Goal: Transaction & Acquisition: Subscribe to service/newsletter

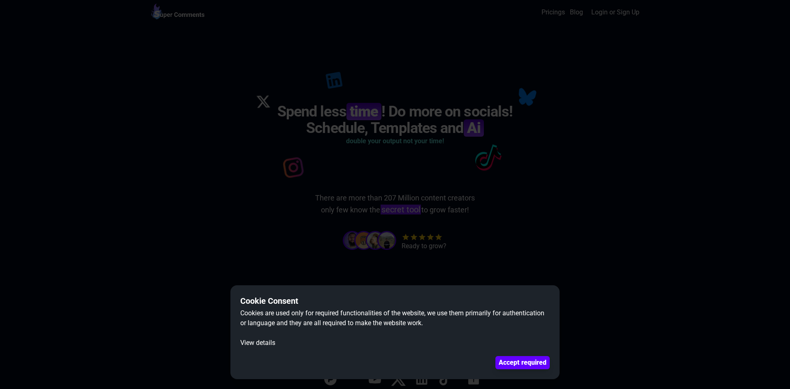
drag, startPoint x: 354, startPoint y: 115, endPoint x: 327, endPoint y: 128, distance: 30.0
click at [353, 115] on dialog "Cookie Consent Cookies are used only for required functionalities of the websit…" at bounding box center [395, 194] width 790 height 389
click at [248, 344] on button "View details" at bounding box center [257, 343] width 35 height 10
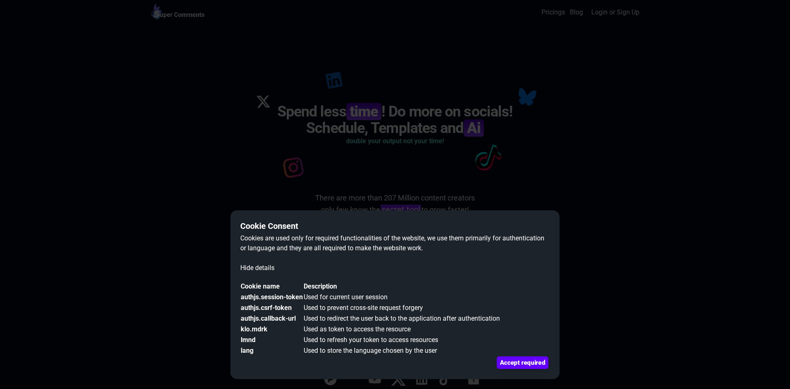
click at [506, 364] on button "Accept required" at bounding box center [522, 362] width 51 height 12
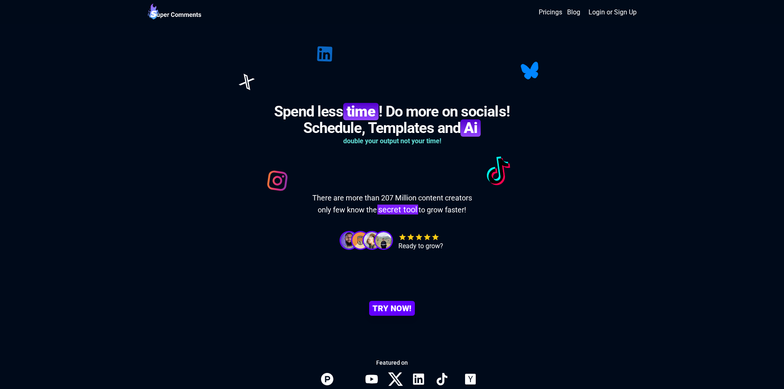
click at [471, 127] on b "Ai" at bounding box center [471, 127] width 20 height 17
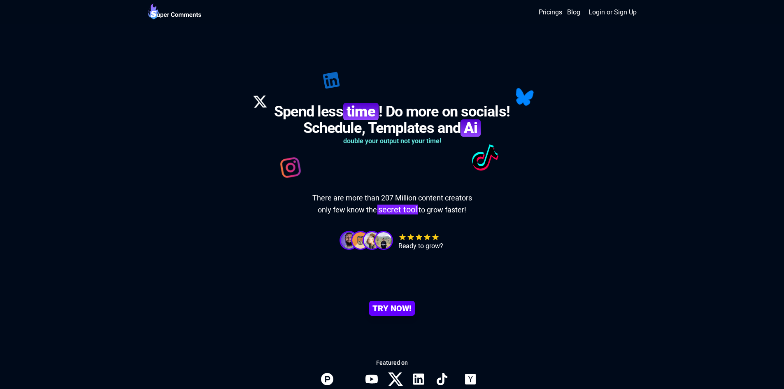
click at [603, 11] on link "Login or Sign Up" at bounding box center [613, 12] width 48 height 10
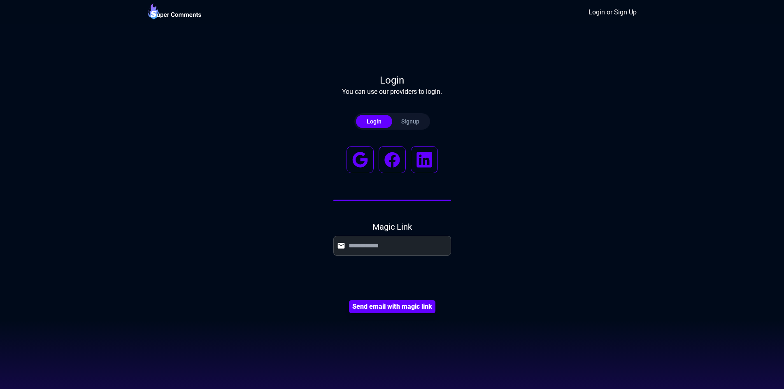
click at [395, 123] on div "Signup" at bounding box center [410, 121] width 36 height 8
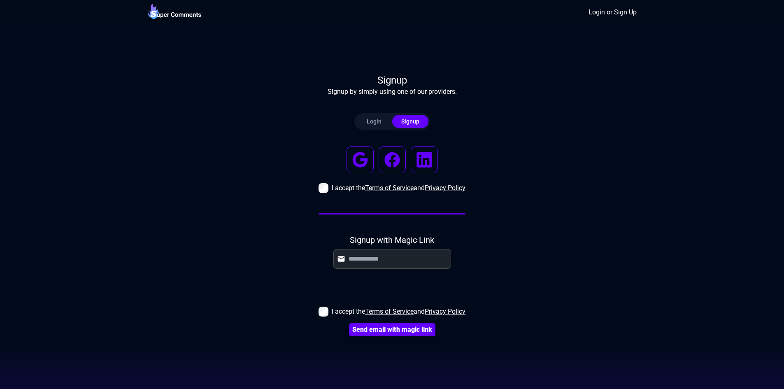
click at [378, 244] on h4 "Signup with Magic Link" at bounding box center [392, 240] width 84 height 12
click at [380, 252] on label at bounding box center [392, 259] width 118 height 20
click at [380, 254] on input "text" at bounding box center [398, 259] width 99 height 10
click at [382, 256] on input "text" at bounding box center [398, 259] width 99 height 10
type input "**********"
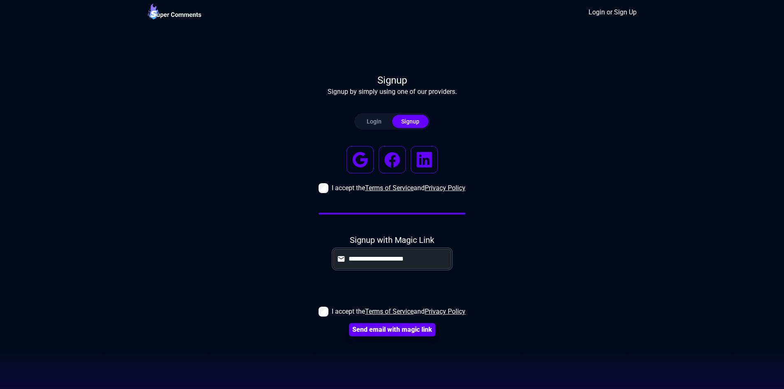
click at [349, 323] on button "Send email with magic link" at bounding box center [392, 329] width 86 height 13
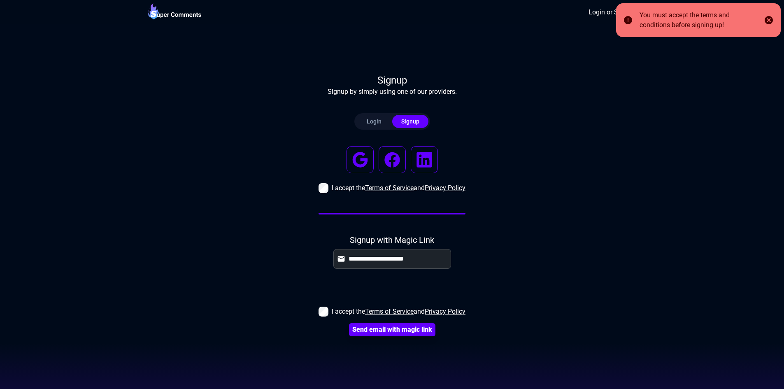
click at [392, 290] on div at bounding box center [392, 290] width 0 height 0
click at [332, 311] on span "I accept the Terms of Service and Privacy Policy" at bounding box center [399, 312] width 134 height 10
click at [355, 327] on button "Send email with magic link" at bounding box center [392, 329] width 82 height 12
click at [382, 330] on button "Send email with magic link" at bounding box center [392, 329] width 82 height 12
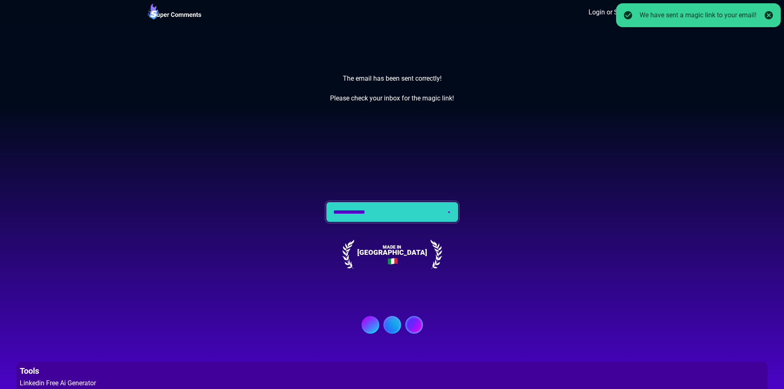
click at [443, 209] on select "**********" at bounding box center [392, 212] width 132 height 20
select select "**"
click at [326, 202] on select "**********" at bounding box center [392, 212] width 132 height 20
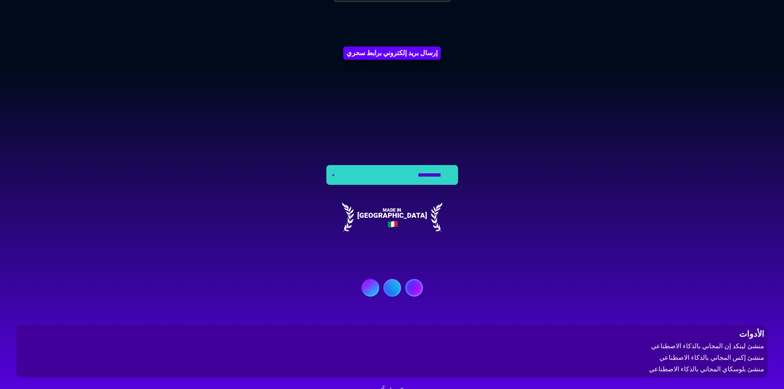
scroll to position [313, 0]
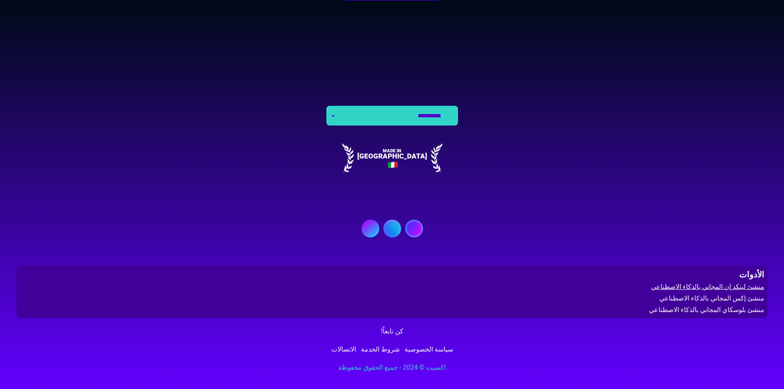
click at [752, 287] on link "منشئ لينكد إن المجاني بالذكاء الاصطناعي" at bounding box center [392, 287] width 745 height 10
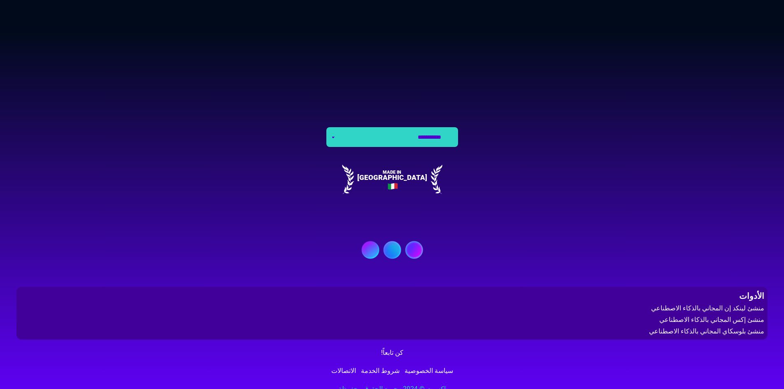
scroll to position [501, 0]
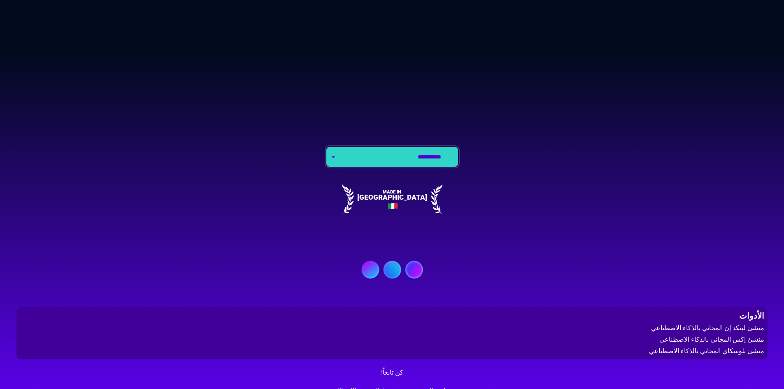
click at [355, 149] on select "**********" at bounding box center [392, 157] width 132 height 20
select select "**"
click at [326, 147] on select "**********" at bounding box center [392, 157] width 132 height 20
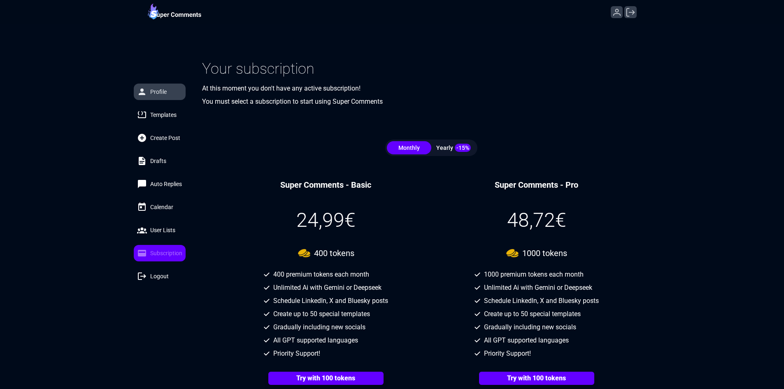
click at [142, 85] on link "Profile" at bounding box center [160, 92] width 52 height 16
click at [175, 119] on link "Templates" at bounding box center [160, 115] width 52 height 16
click at [175, 121] on link "Templates" at bounding box center [160, 115] width 52 height 16
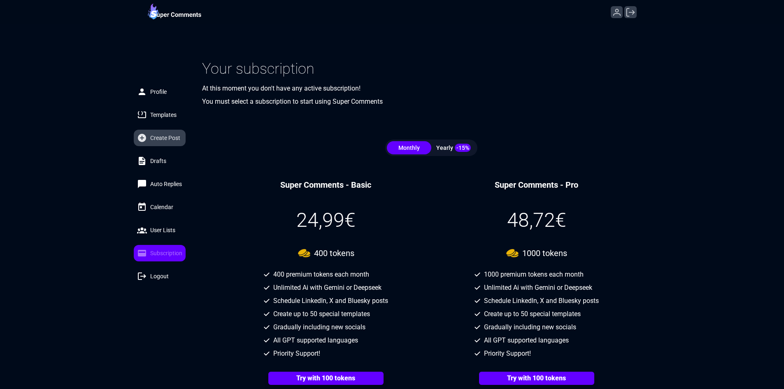
click at [156, 145] on link "Create Post" at bounding box center [160, 138] width 52 height 16
click at [159, 153] on link "Drafts" at bounding box center [160, 161] width 52 height 16
click at [158, 176] on link "Auto Replies" at bounding box center [160, 184] width 52 height 16
click at [164, 208] on span "Calendar" at bounding box center [161, 207] width 23 height 8
click at [164, 250] on span "Subscription" at bounding box center [166, 253] width 32 height 8
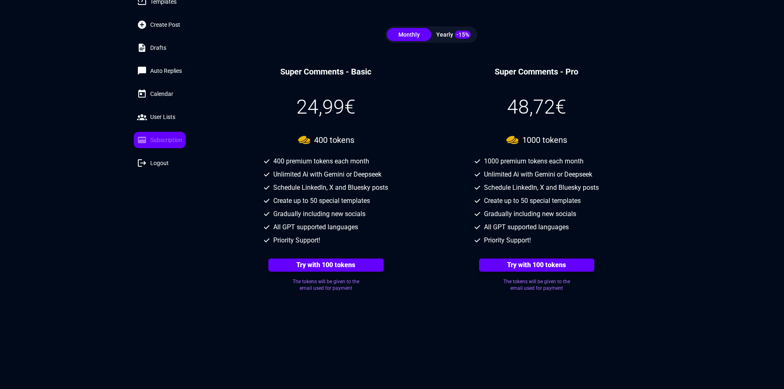
scroll to position [123, 0]
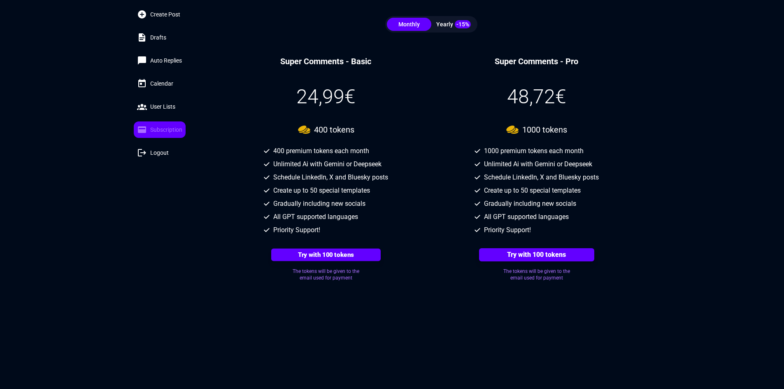
click at [317, 250] on link "Try with 100 tokens" at bounding box center [325, 255] width 109 height 12
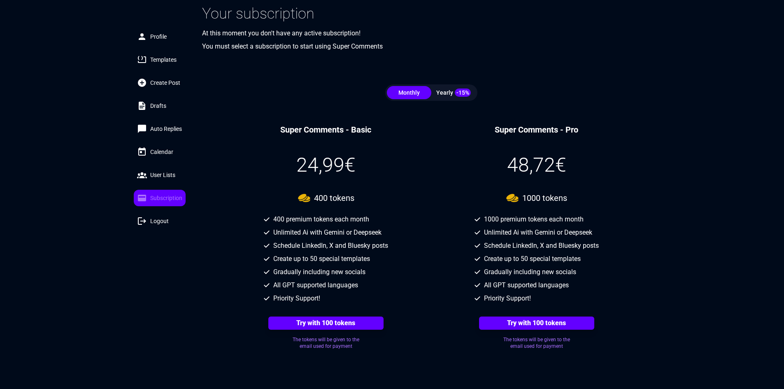
scroll to position [41, 0]
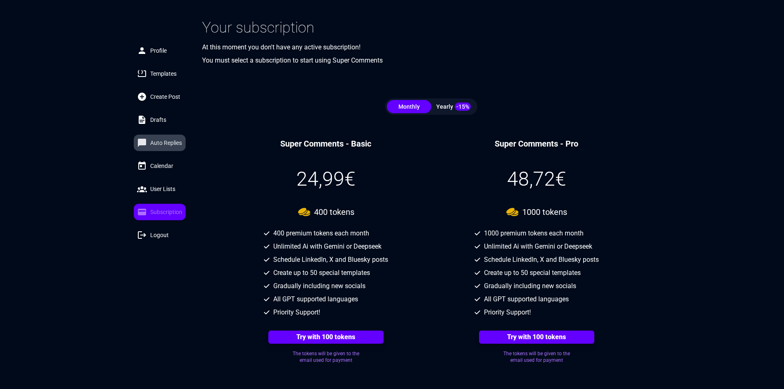
click at [174, 147] on span "Auto Replies" at bounding box center [166, 143] width 32 height 8
click at [166, 165] on span "Calendar" at bounding box center [161, 166] width 23 height 8
drag, startPoint x: 169, startPoint y: 175, endPoint x: 167, endPoint y: 183, distance: 8.1
click at [169, 177] on div "Profile Templates Create Post Drafts Auto Replies Calendar User Lists Subscript…" at bounding box center [160, 142] width 52 height 201
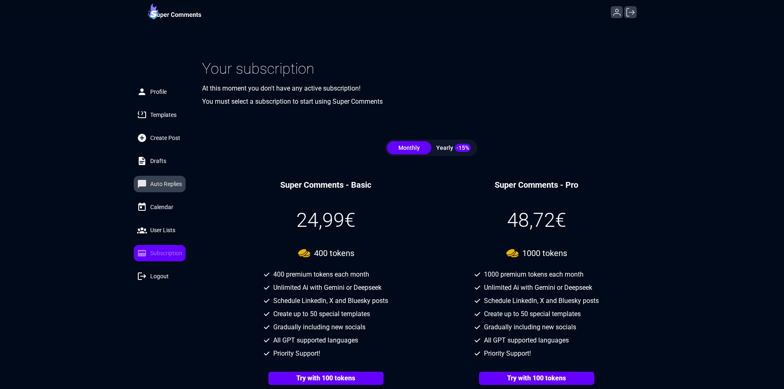
click at [166, 186] on span "Auto Replies" at bounding box center [166, 184] width 32 height 8
click at [162, 128] on div "Profile Templates Create Post Drafts Auto Replies Calendar User Lists Subscript…" at bounding box center [160, 184] width 52 height 201
click at [162, 114] on span "Templates" at bounding box center [163, 115] width 26 height 8
click at [162, 95] on span "Profile" at bounding box center [158, 92] width 16 height 8
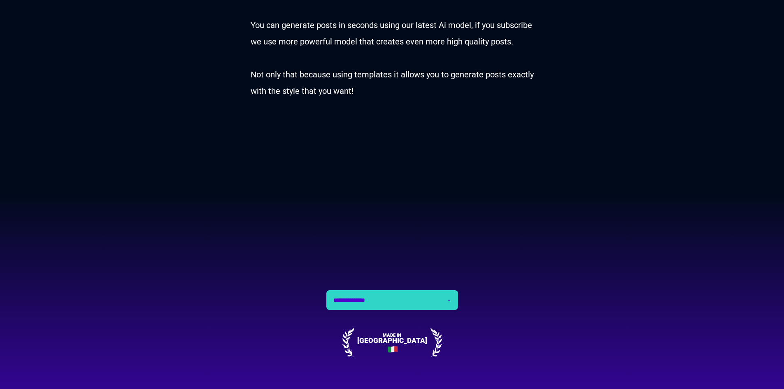
scroll to position [905, 0]
